Goal: Task Accomplishment & Management: Complete application form

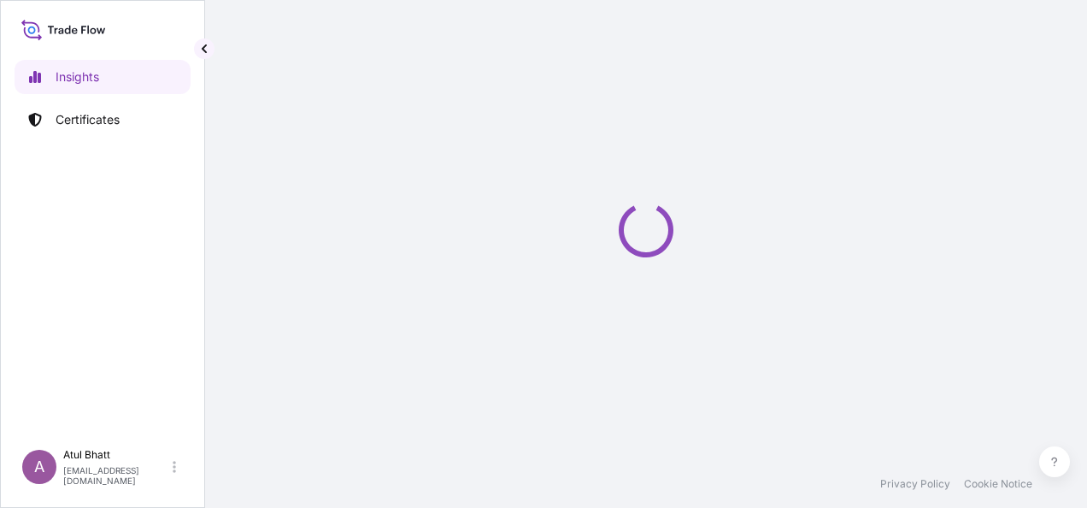
select select "2025"
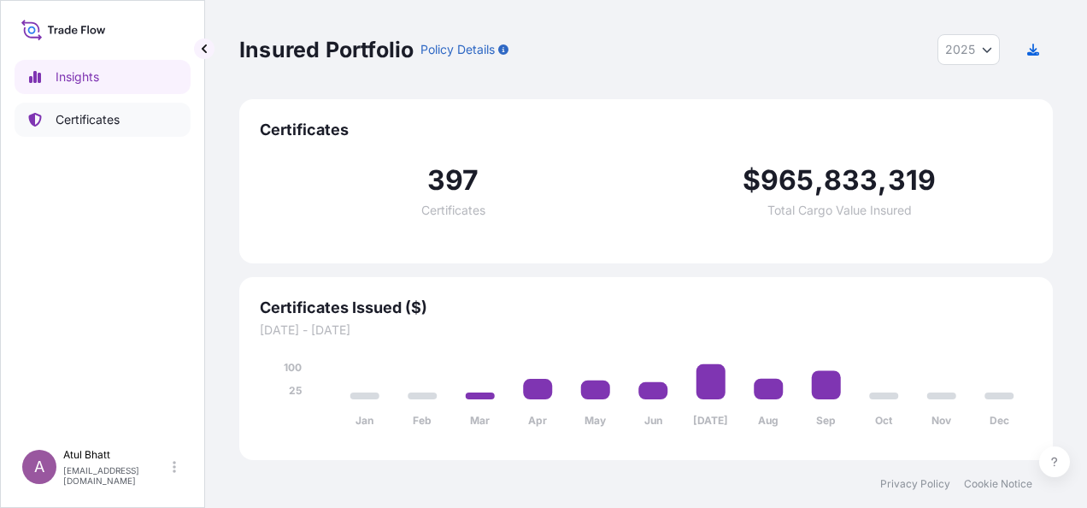
click at [67, 121] on p "Certificates" at bounding box center [88, 119] width 64 height 17
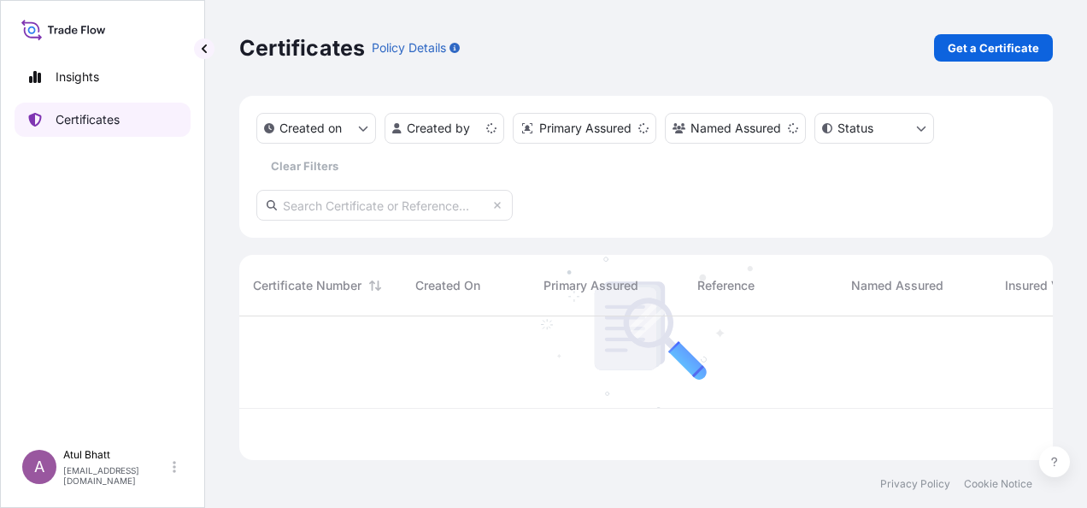
scroll to position [140, 800]
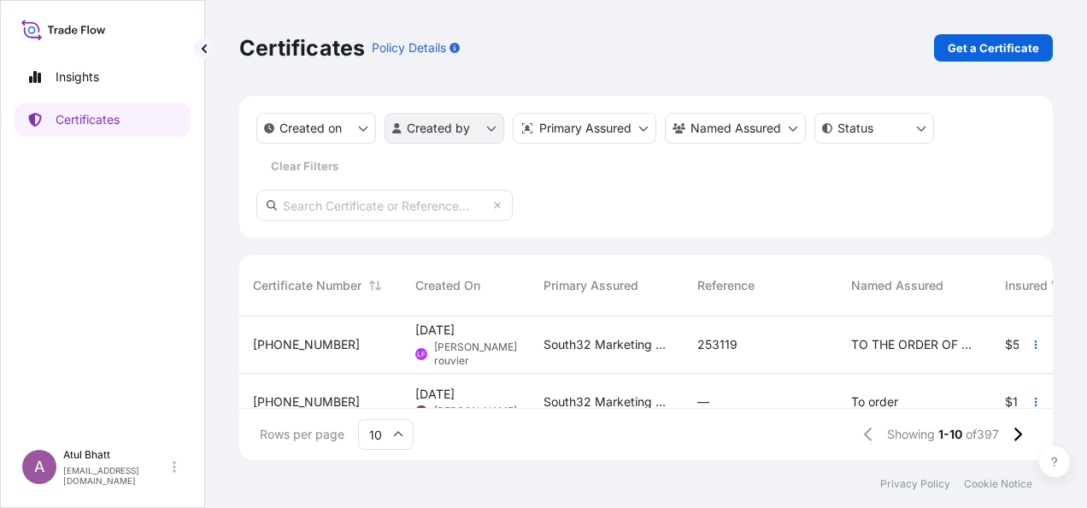
click at [491, 132] on html "Insights Certificates A [PERSON_NAME] [PERSON_NAME][EMAIL_ADDRESS][PERSON_NAME]…" at bounding box center [543, 254] width 1087 height 508
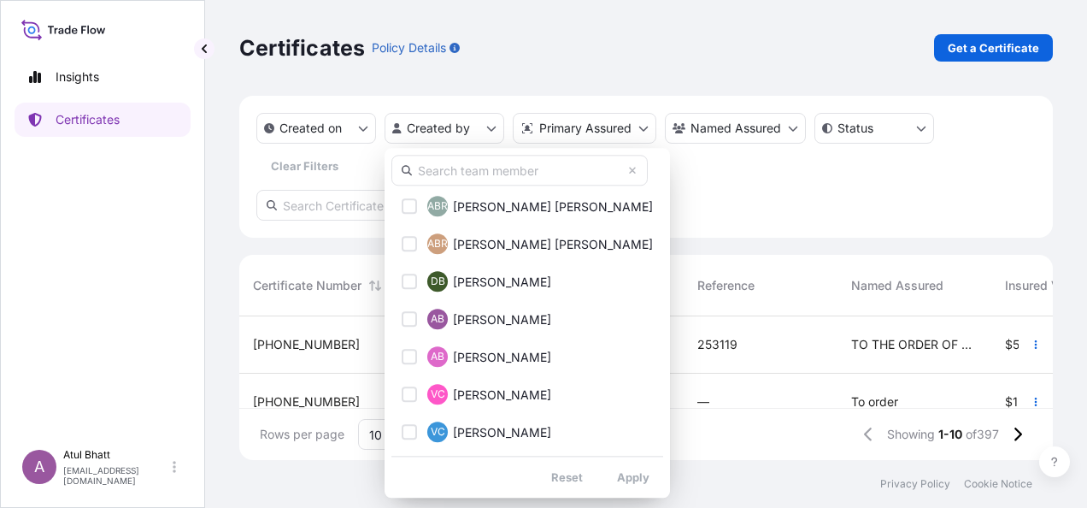
scroll to position [171, 0]
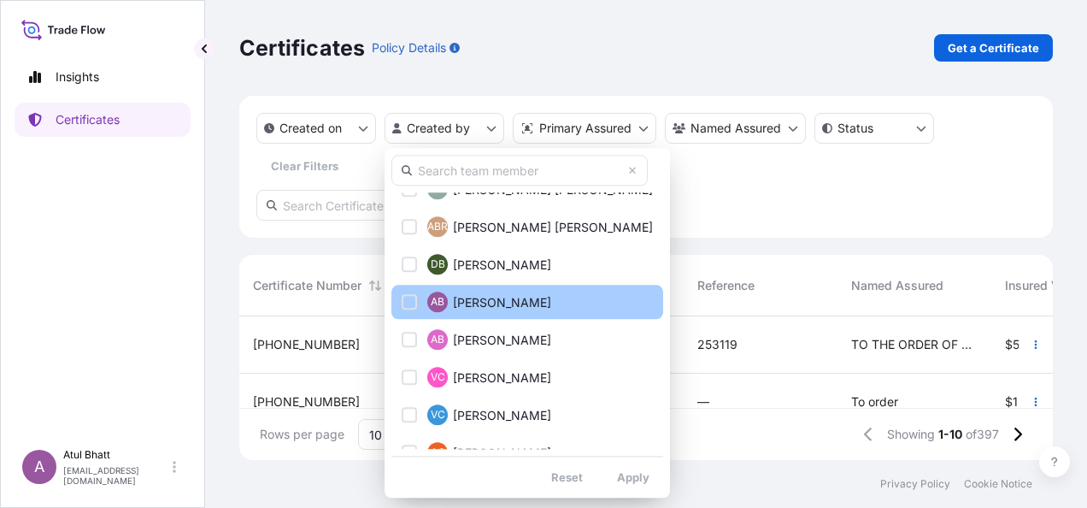
click at [407, 294] on div "Select Option" at bounding box center [409, 301] width 15 height 15
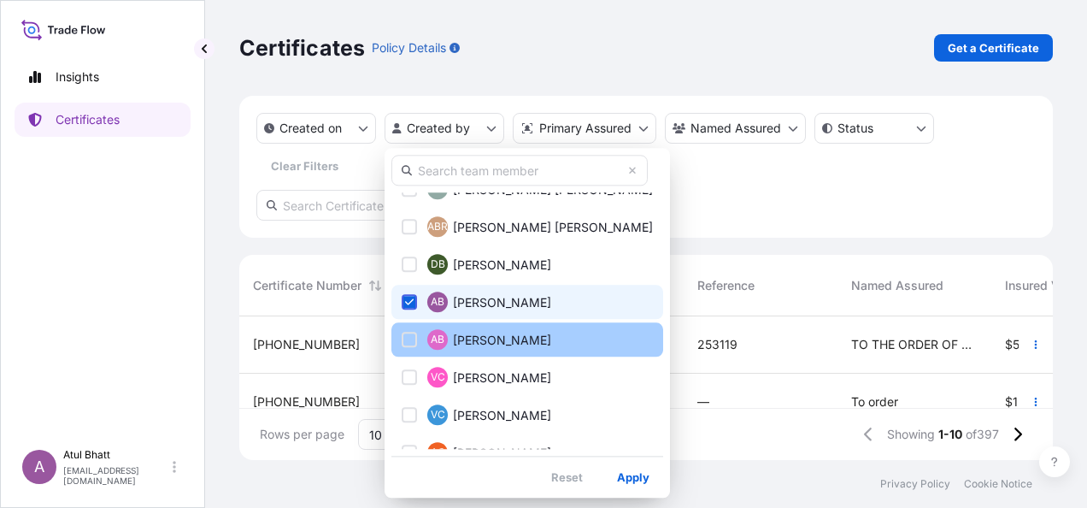
click at [407, 340] on div "Select Option" at bounding box center [409, 339] width 15 height 15
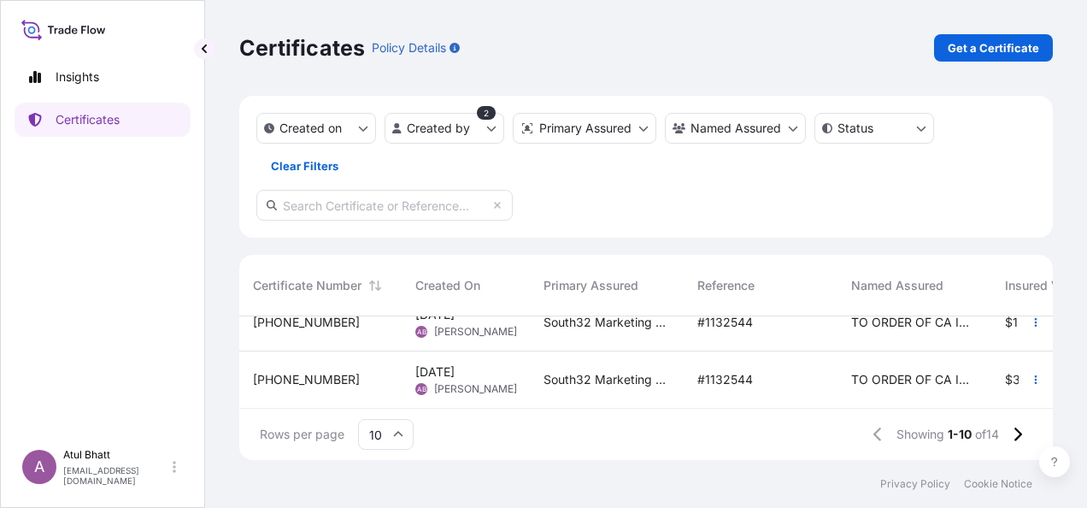
scroll to position [0, 0]
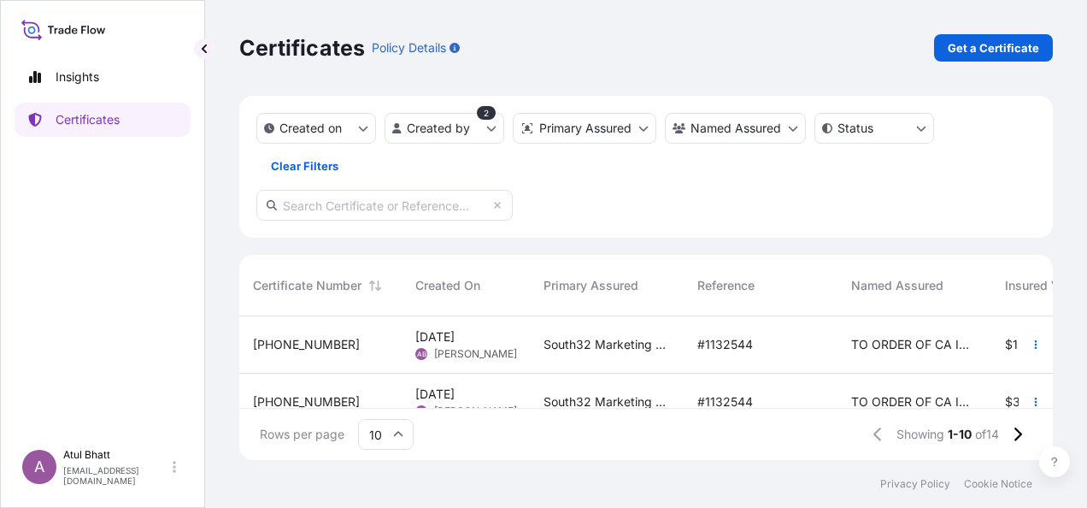
click at [881, 344] on span "TO ORDER OF CA INDOSUEZ ([GEOGRAPHIC_DATA]) S.A." at bounding box center [914, 344] width 126 height 17
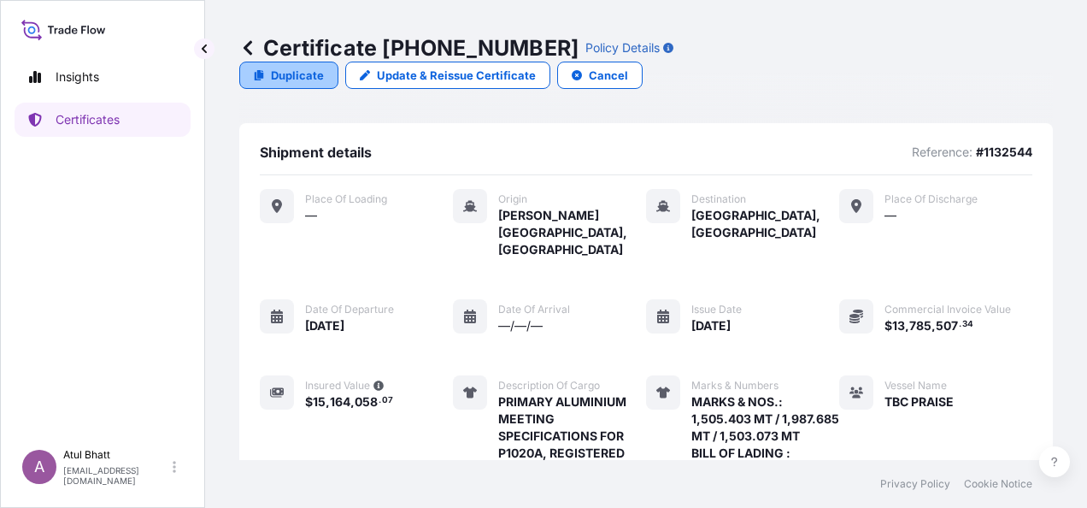
click at [324, 67] on p "Duplicate" at bounding box center [297, 75] width 53 height 17
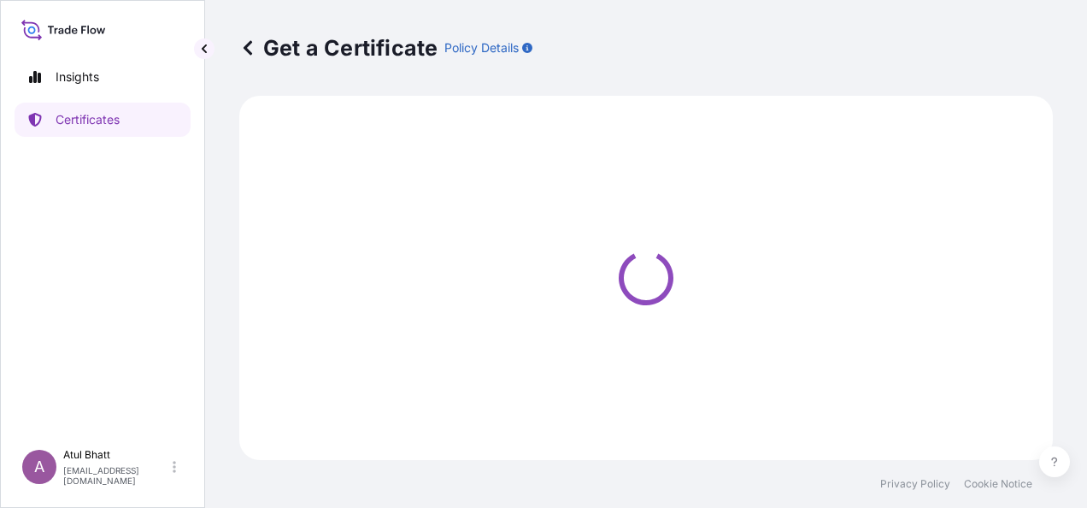
select select "Sea"
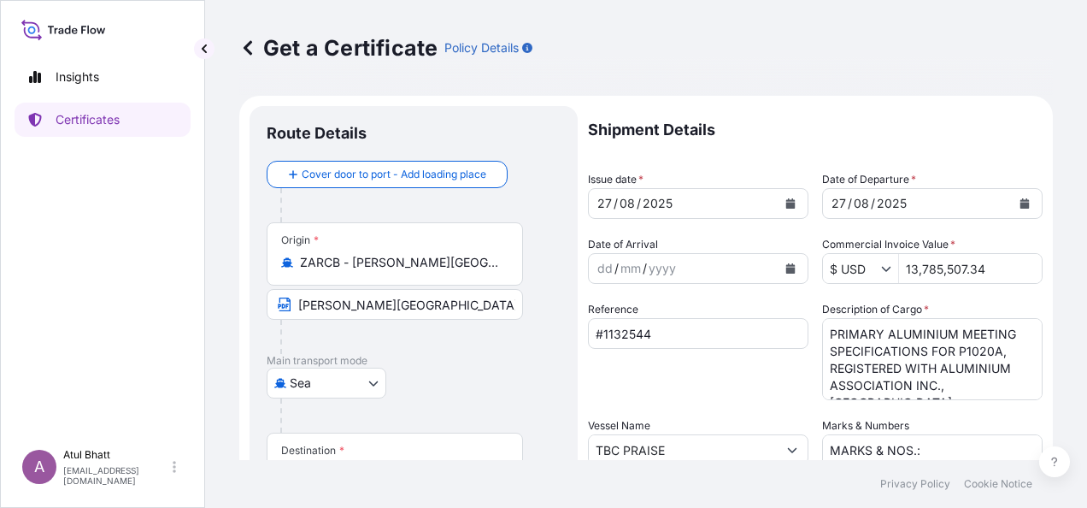
select select "31709"
click at [786, 203] on icon "Calendar" at bounding box center [790, 203] width 9 height 10
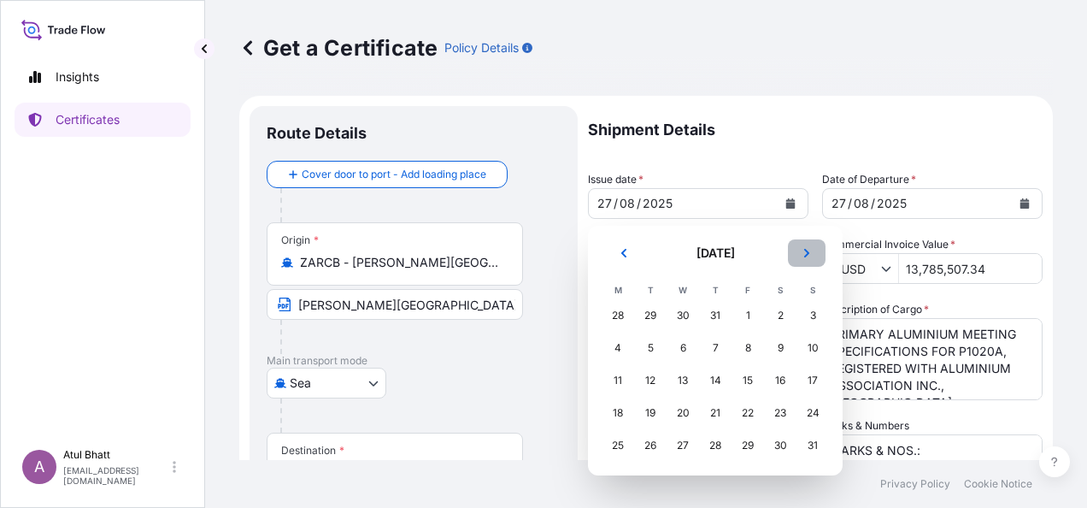
click at [809, 250] on icon "Next" at bounding box center [807, 253] width 10 height 10
click at [655, 412] on div "23" at bounding box center [650, 412] width 31 height 31
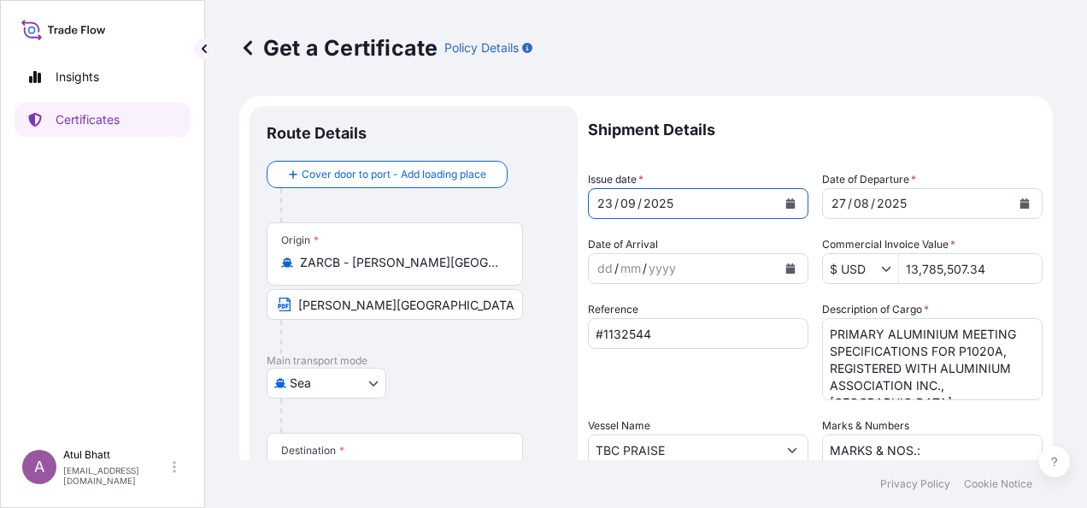
click at [1020, 200] on icon "Calendar" at bounding box center [1024, 203] width 9 height 10
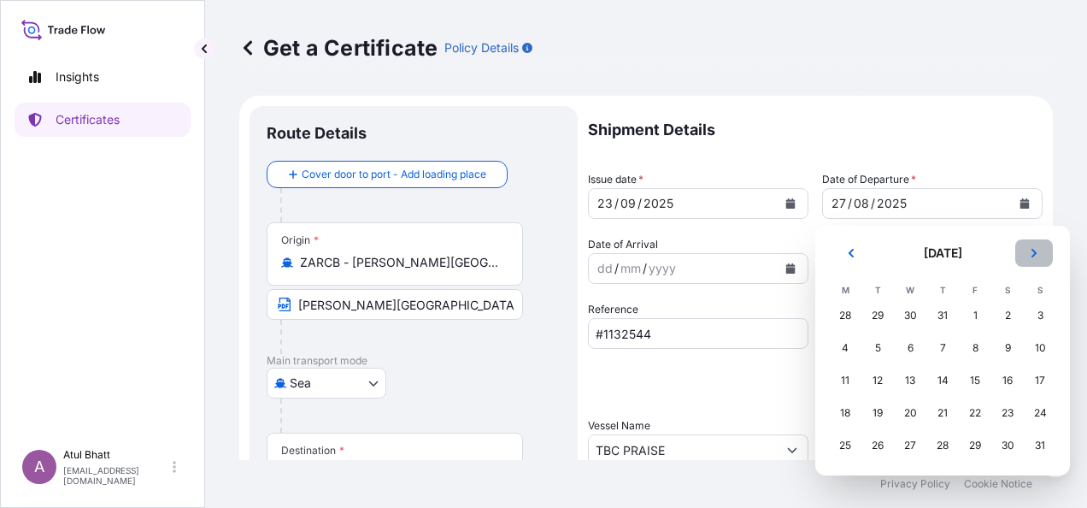
click at [1036, 250] on icon "Next" at bounding box center [1034, 253] width 10 height 10
click at [875, 411] on div "23" at bounding box center [877, 412] width 31 height 31
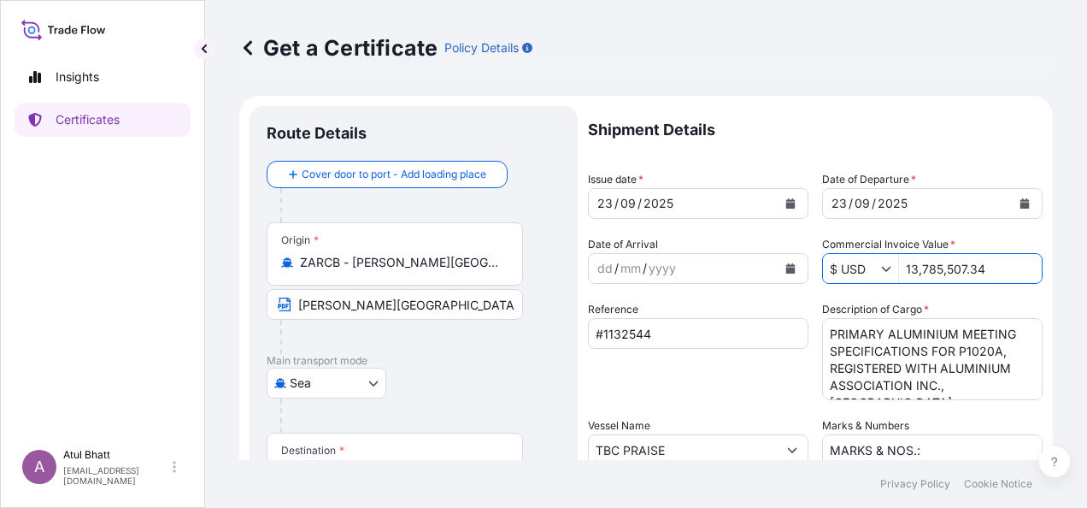
drag, startPoint x: 992, startPoint y: 263, endPoint x: 884, endPoint y: 263, distance: 107.7
click at [884, 263] on div "$ USD 13,785,507.34" at bounding box center [932, 268] width 220 height 31
type input "8,418,948.9"
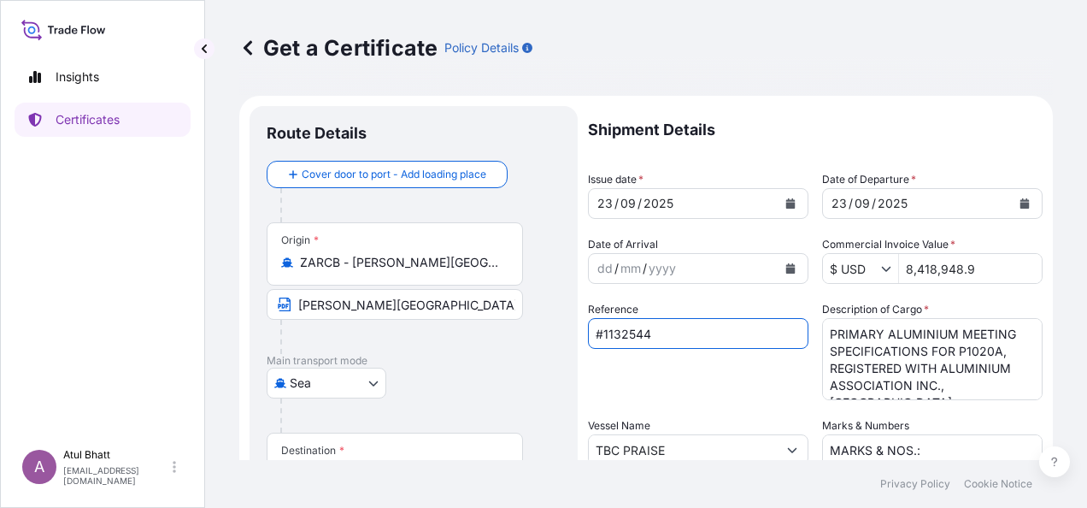
click at [667, 332] on input "#1132544" at bounding box center [698, 333] width 220 height 31
type input "#1132598"
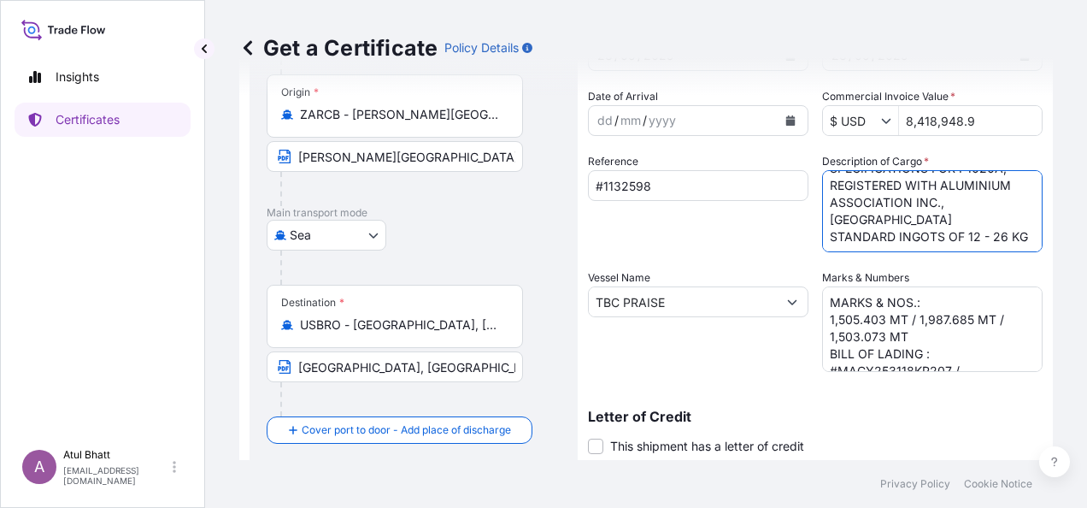
scroll to position [149, 0]
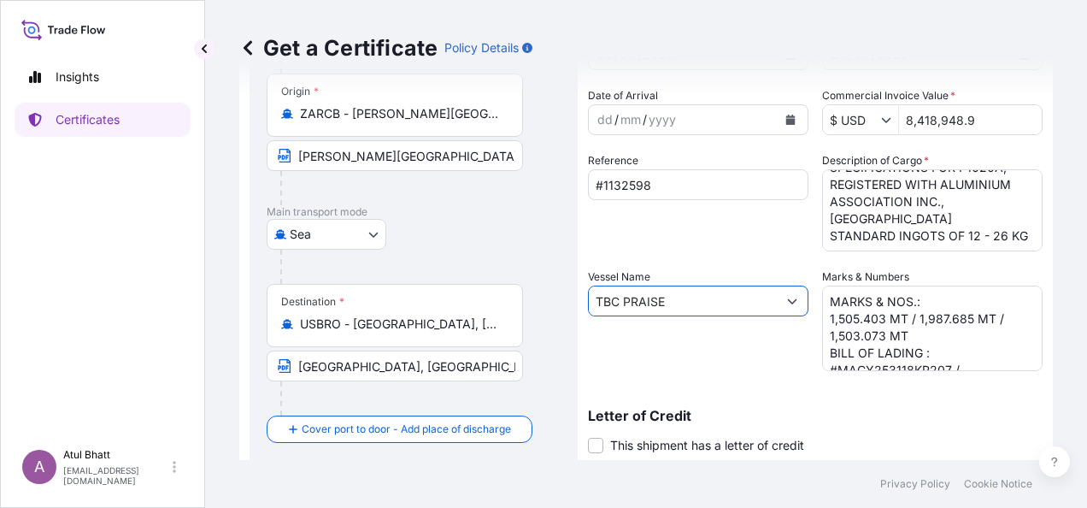
drag, startPoint x: 677, startPoint y: 297, endPoint x: 333, endPoint y: 272, distance: 344.4
click at [333, 272] on form "Route Details Cover door to port - Add loading place Place of loading Road / [G…" at bounding box center [646, 323] width 814 height 753
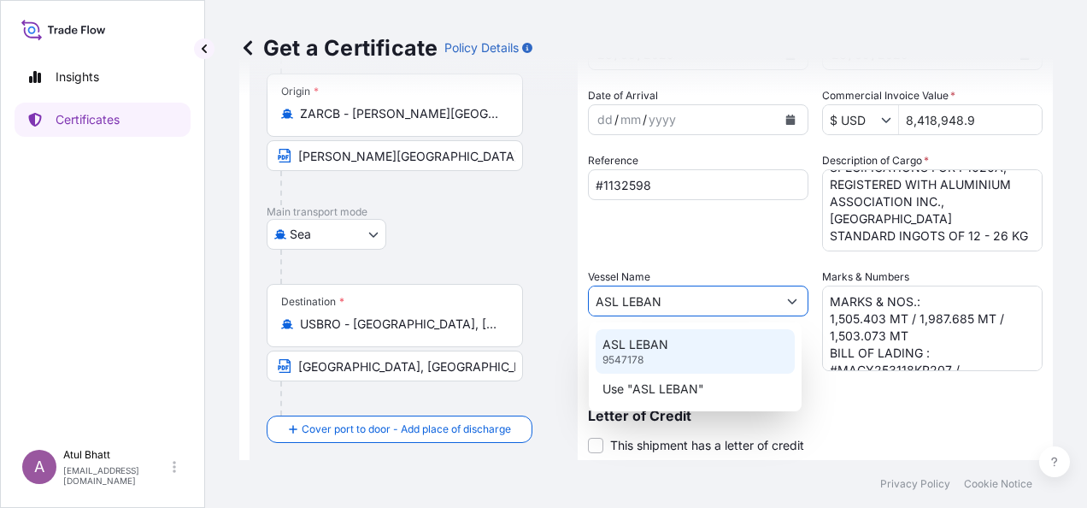
click at [623, 361] on p "9547178" at bounding box center [622, 360] width 41 height 14
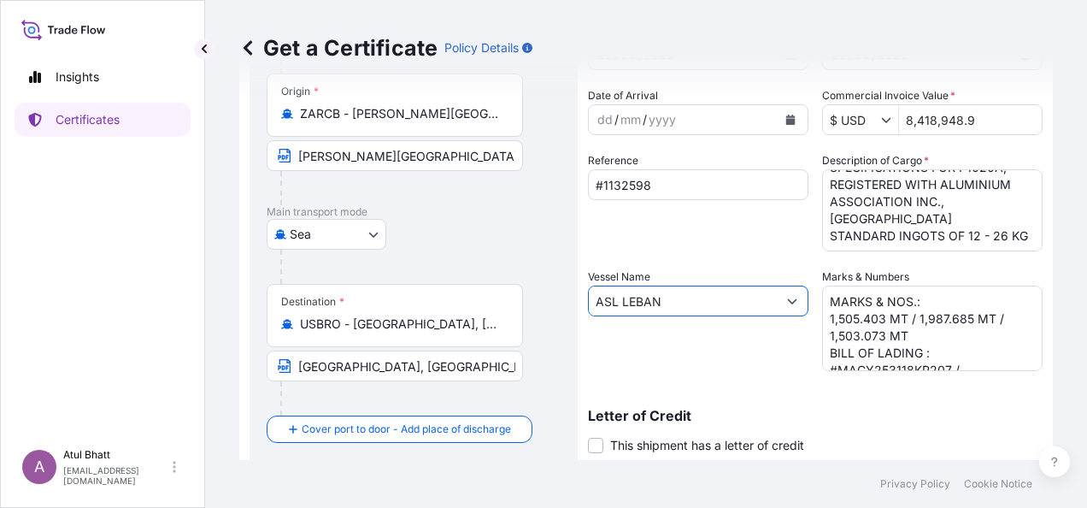
type input "ASL LEBAN"
click at [847, 319] on textarea "MARKS & NOS.: 1,505.403 MT / 1,987.685 MT / 1,503.073 MT BILL OF LADING : #MACY…" at bounding box center [932, 327] width 220 height 85
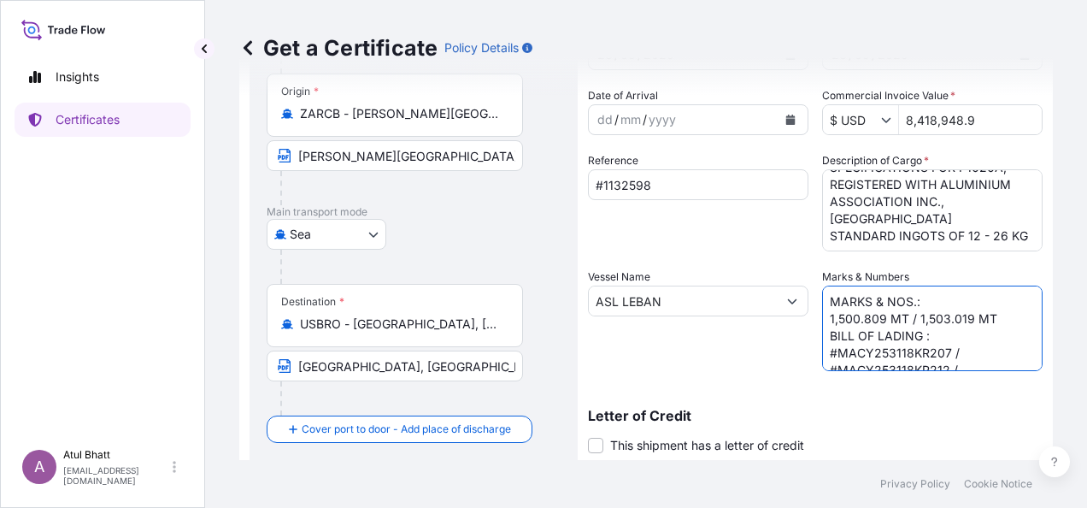
click at [900, 350] on textarea "MARKS & NOS.: 1,505.403 MT / 1,987.685 MT / 1,503.073 MT BILL OF LADING : #MACY…" at bounding box center [932, 327] width 220 height 85
click at [897, 364] on textarea "MARKS & NOS.: 1,505.403 MT / 1,987.685 MT / 1,503.073 MT BILL OF LADING : #MACY…" at bounding box center [932, 327] width 220 height 85
type textarea "MARKS & NOS.: 1,500.809 MT / 1,503.019 MT BILL OF LADING : #MACY253119KR206 / #…"
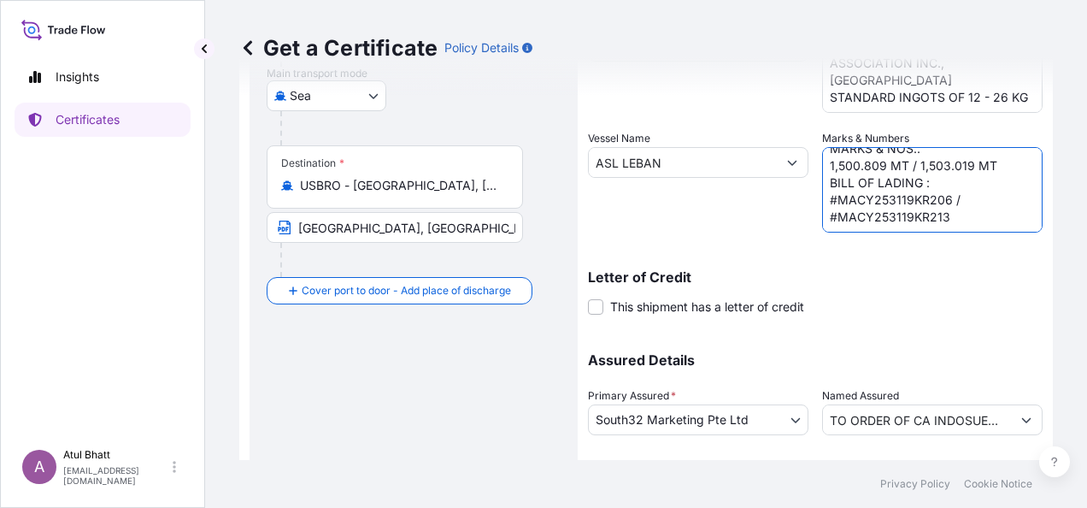
scroll to position [388, 0]
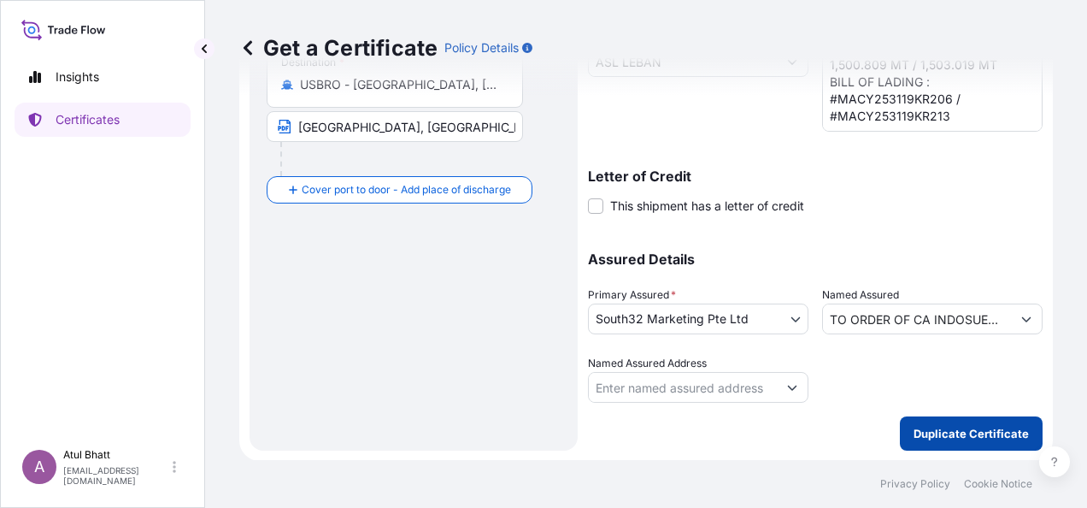
click at [952, 432] on p "Duplicate Certificate" at bounding box center [970, 433] width 115 height 17
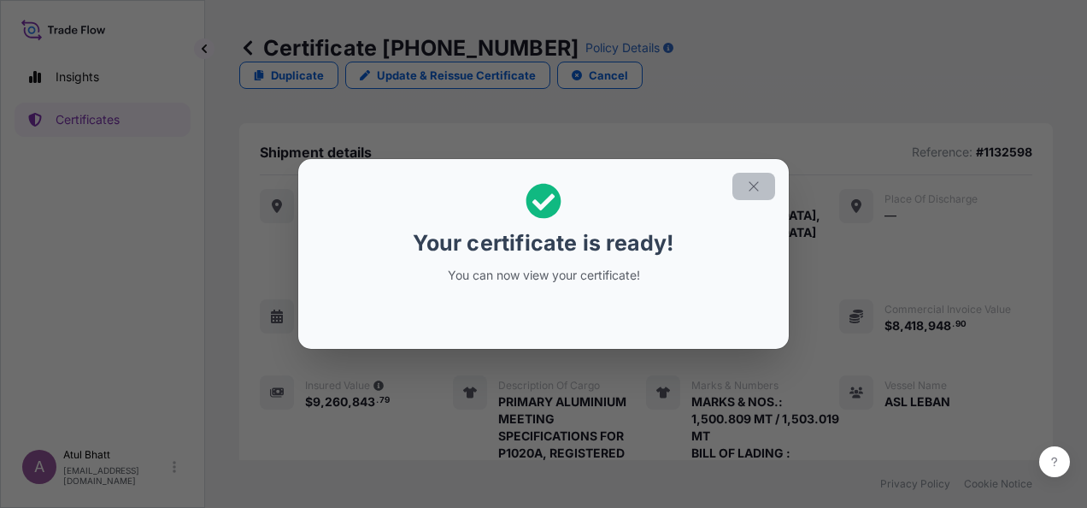
click at [760, 194] on button "button" at bounding box center [753, 186] width 43 height 27
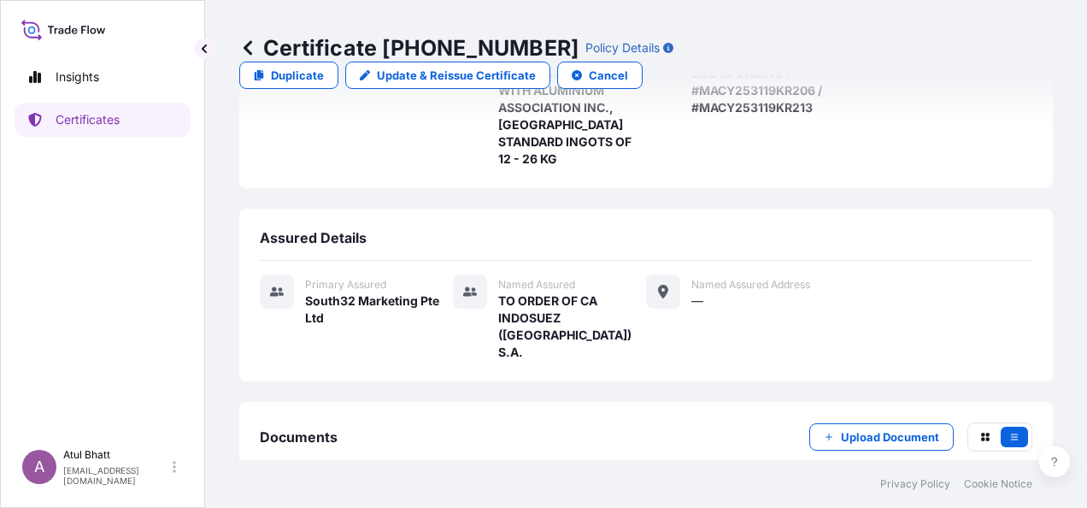
scroll to position [400, 0]
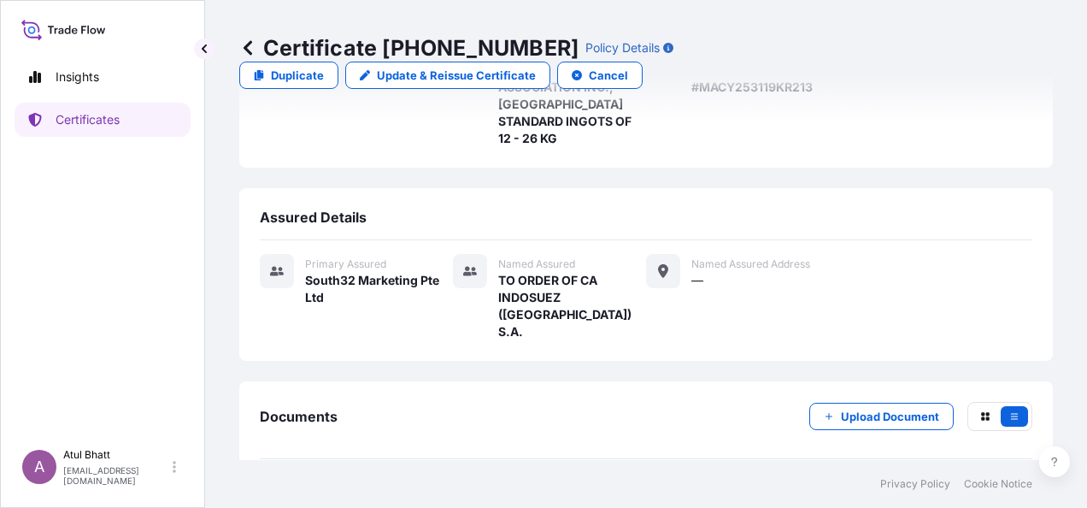
click at [900, 490] on div "[DATE]T14:26:00.176588" at bounding box center [947, 498] width 142 height 17
drag, startPoint x: 385, startPoint y: 45, endPoint x: 514, endPoint y: 44, distance: 129.9
click at [514, 44] on p "Certificate [PHONE_NUMBER]" at bounding box center [408, 47] width 339 height 27
copy p "[PHONE_NUMBER]"
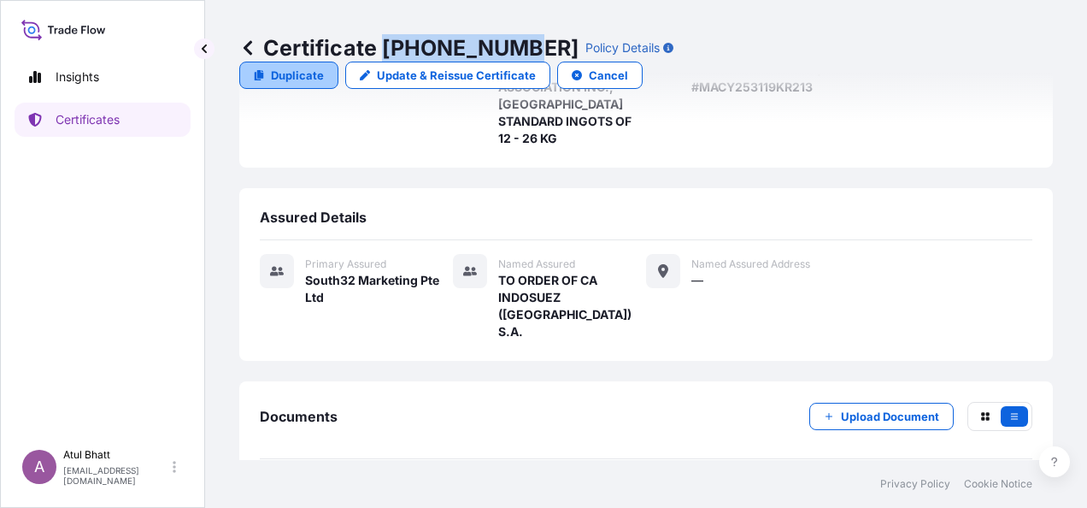
click at [324, 67] on p "Duplicate" at bounding box center [297, 75] width 53 height 17
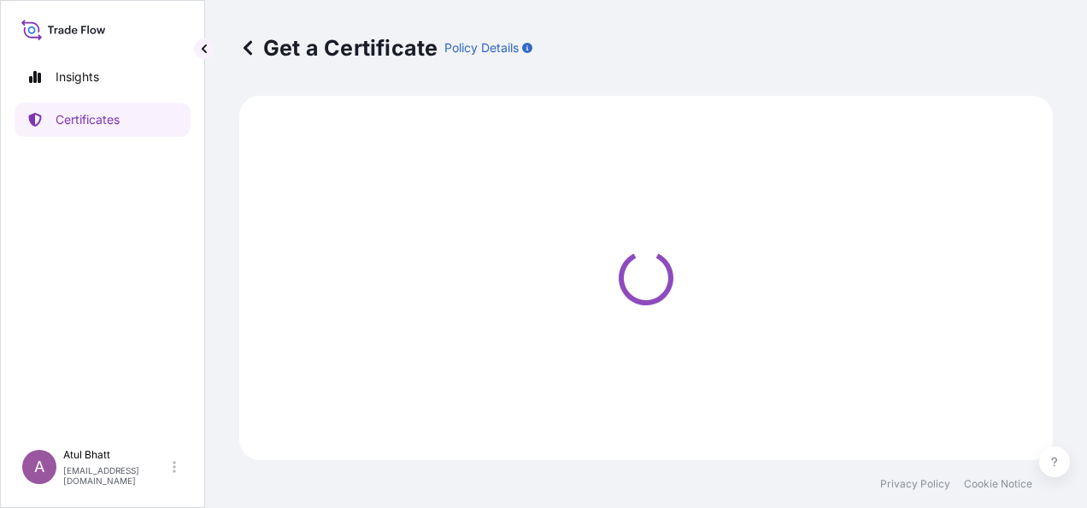
select select "Sea"
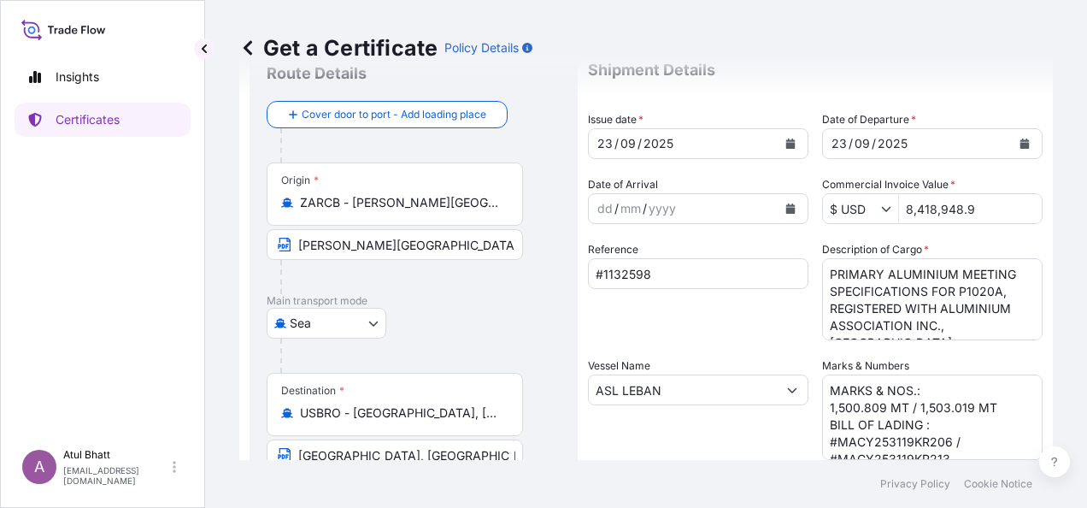
scroll to position [85, 0]
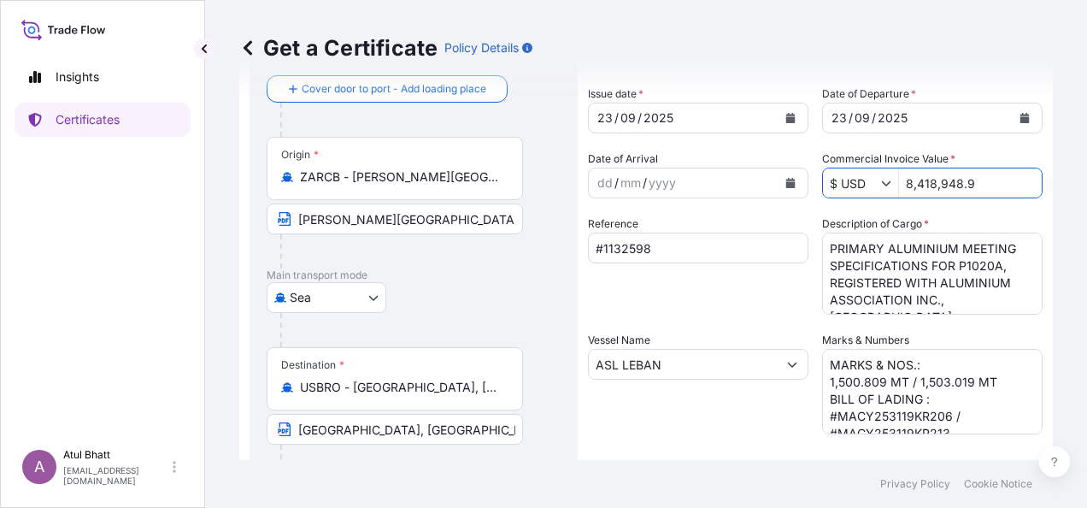
drag, startPoint x: 976, startPoint y: 185, endPoint x: 855, endPoint y: 180, distance: 120.6
click at [855, 180] on div "$ USD 8,418,948.9" at bounding box center [932, 182] width 220 height 31
type input "2,736,778.18"
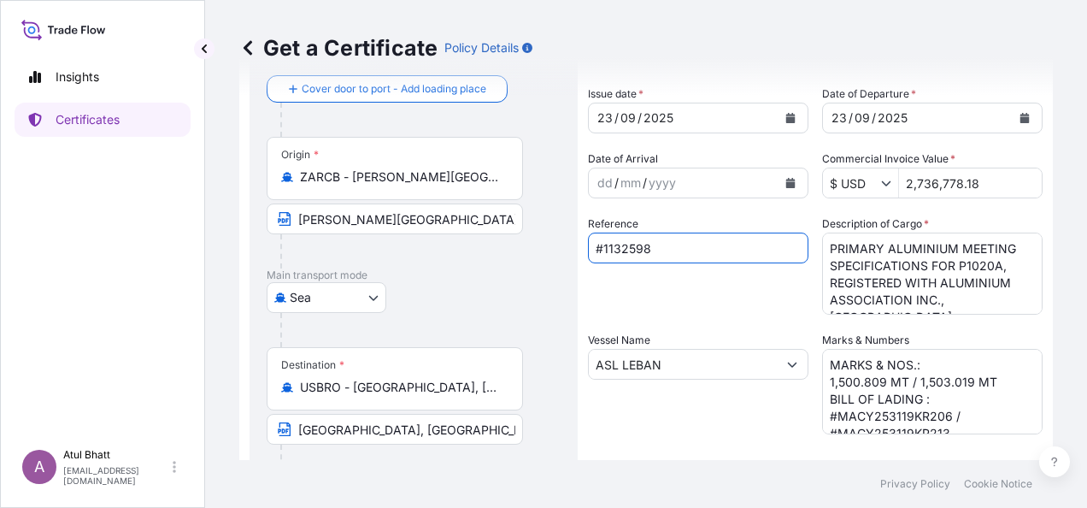
click at [823, 382] on textarea "MARKS & NOS.: 1,500.809 MT / 1,503.019 MT BILL OF LADING : #MACY253119KR206 / #…" at bounding box center [932, 391] width 220 height 85
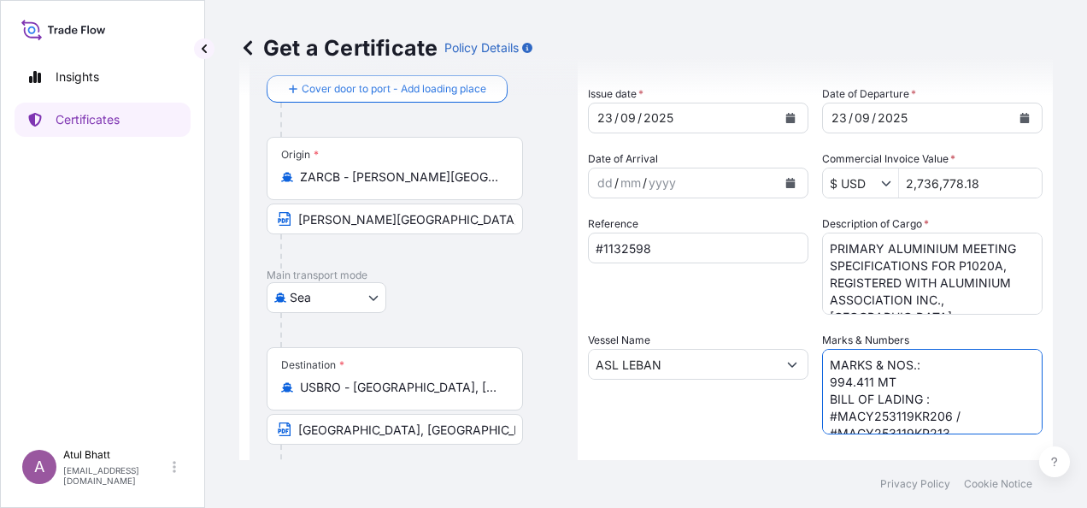
click at [935, 417] on textarea "MARKS & NOS.: 1,500.809 MT / 1,503.019 MT BILL OF LADING : #MACY253119KR206 / #…" at bounding box center [932, 391] width 220 height 85
type textarea "MARKS & NOS.: 994.411 MT BILL OF LADING : #MACY253119KR208"
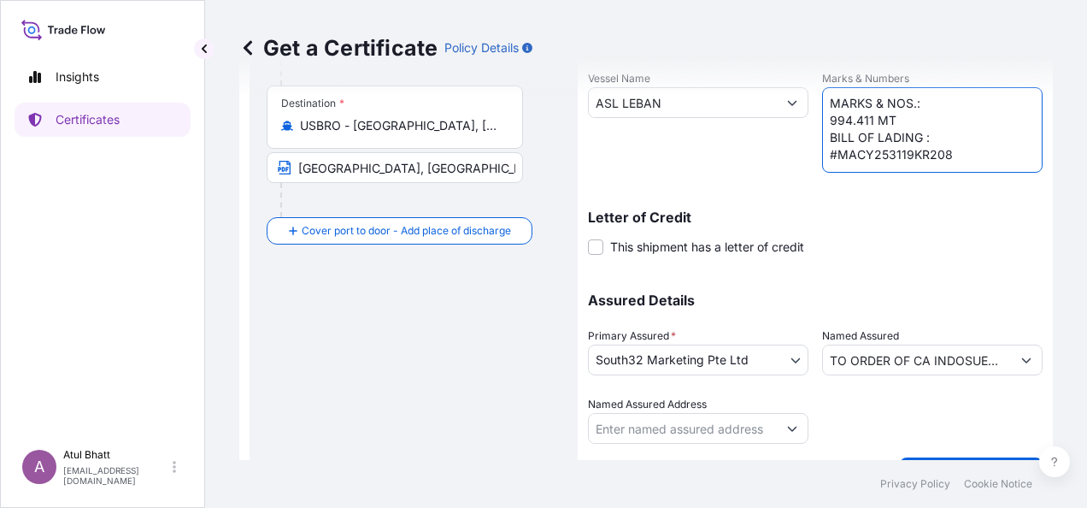
scroll to position [388, 0]
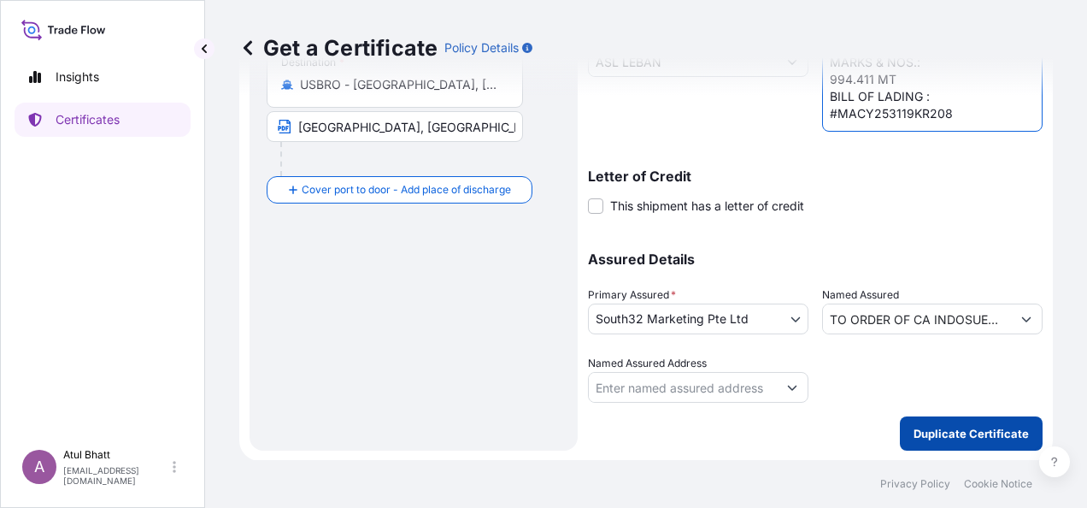
click at [943, 431] on p "Duplicate Certificate" at bounding box center [970, 433] width 115 height 17
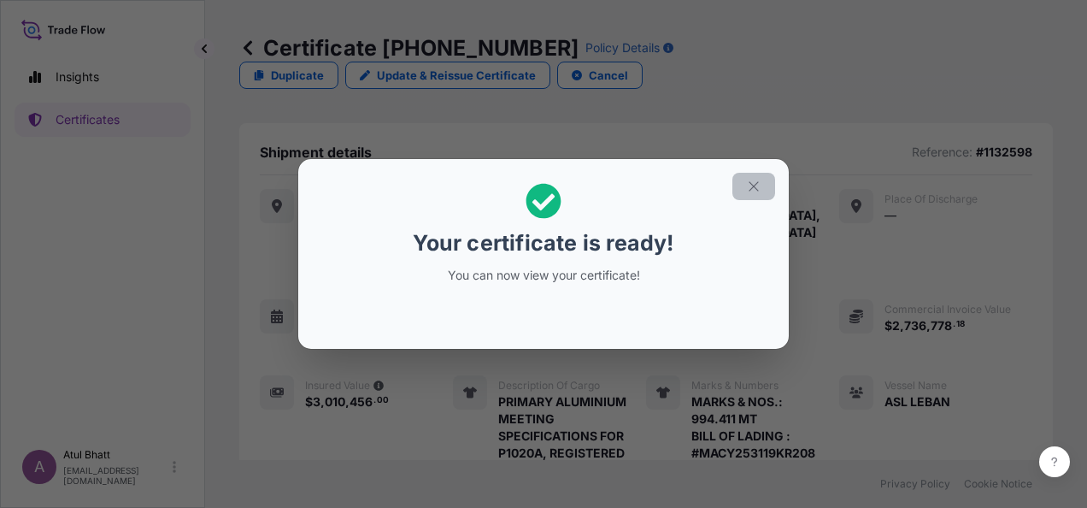
click at [749, 190] on icon "button" at bounding box center [753, 186] width 15 height 15
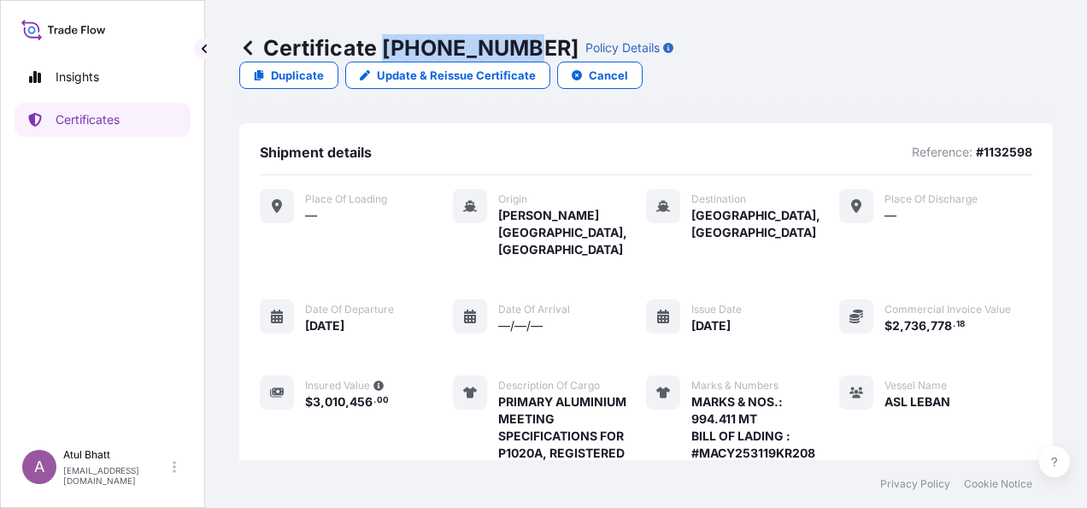
drag, startPoint x: 383, startPoint y: 44, endPoint x: 514, endPoint y: 44, distance: 131.6
click at [514, 44] on p "Certificate [PHONE_NUMBER]" at bounding box center [408, 47] width 339 height 27
copy p "[PHONE_NUMBER]"
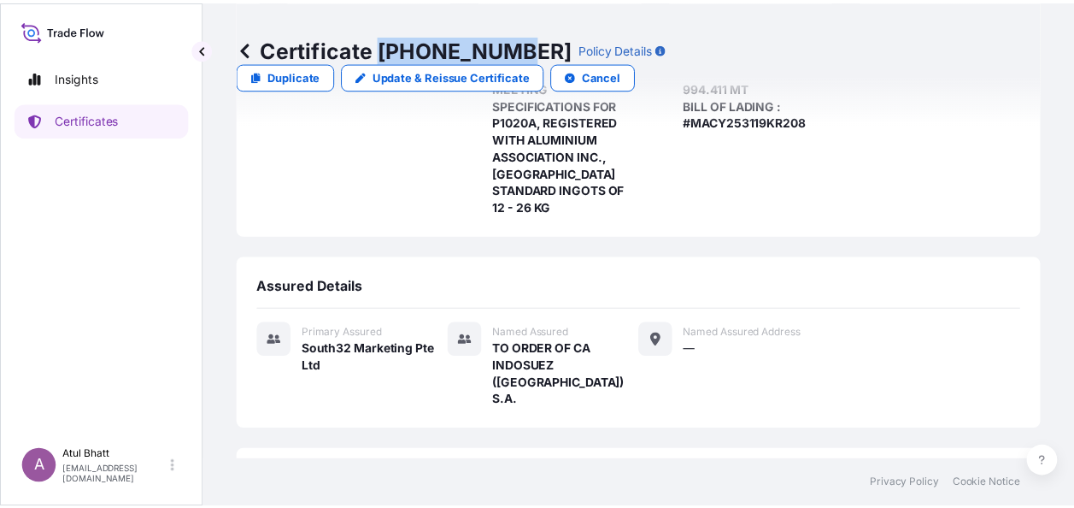
scroll to position [400, 0]
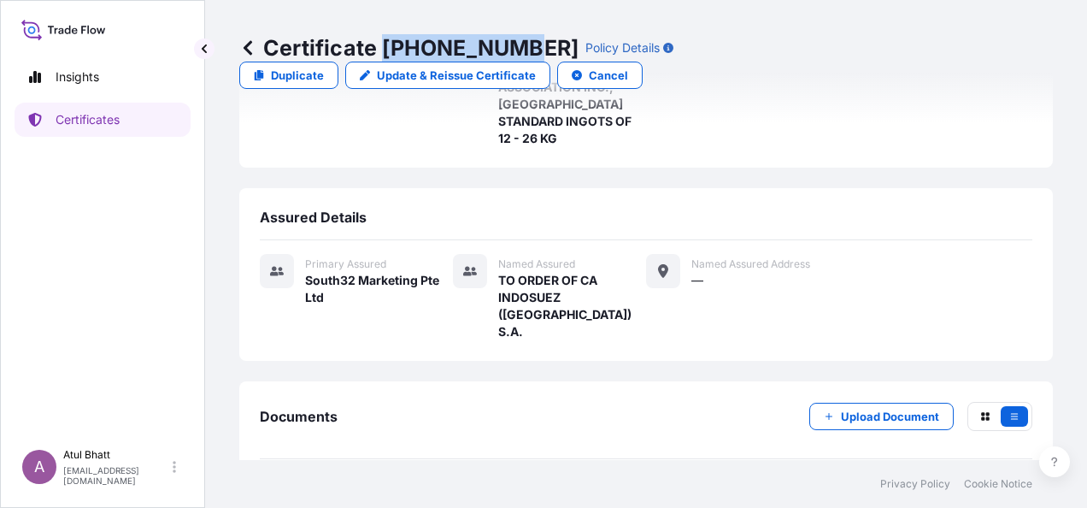
click at [768, 476] on link "PDF Certificate [DATE]T14:57:58.645081" at bounding box center [646, 498] width 773 height 44
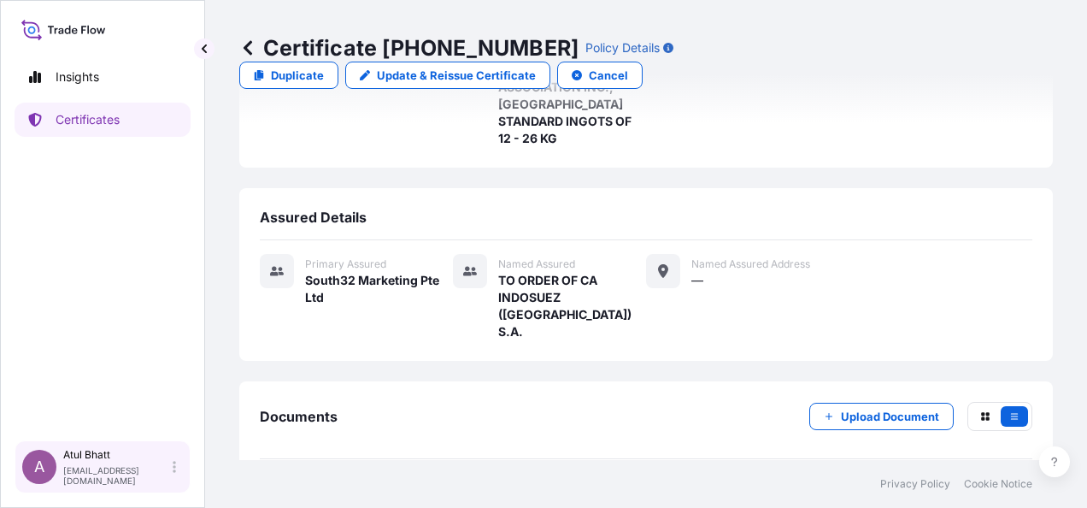
click at [90, 460] on p "[PERSON_NAME]" at bounding box center [116, 455] width 106 height 14
